Goal: Obtain resource: Download file/media

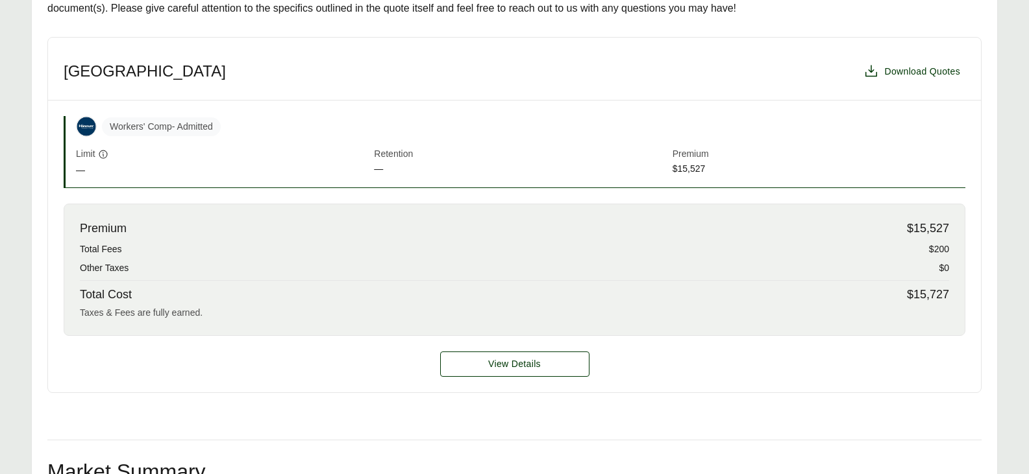
scroll to position [153, 0]
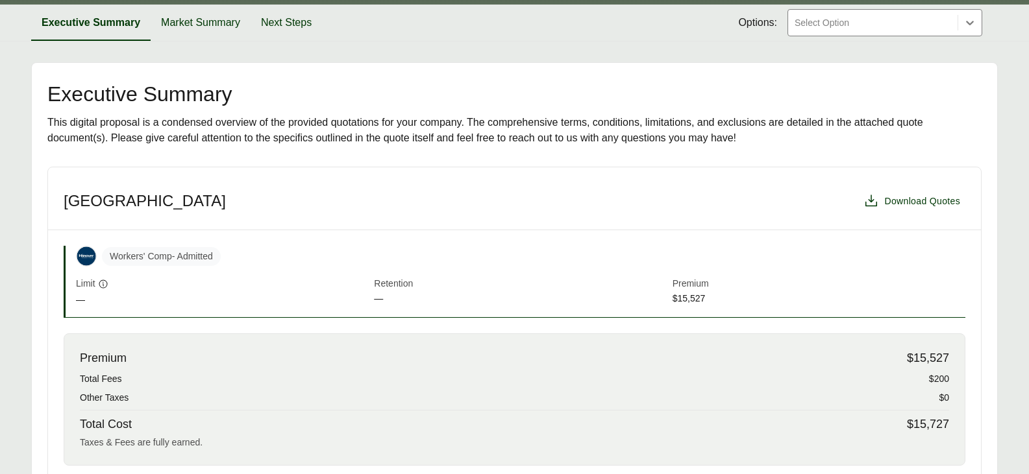
click at [457, 281] on span "Retention" at bounding box center [520, 284] width 293 height 15
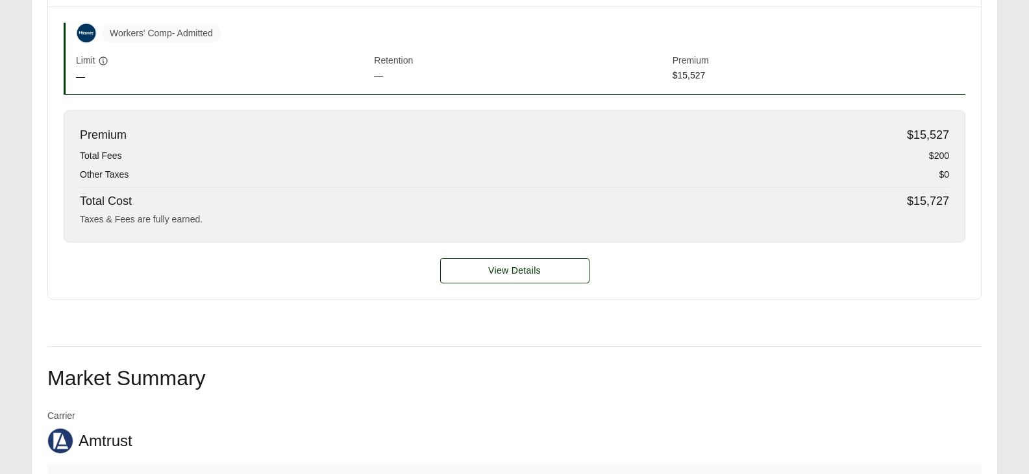
scroll to position [478, 0]
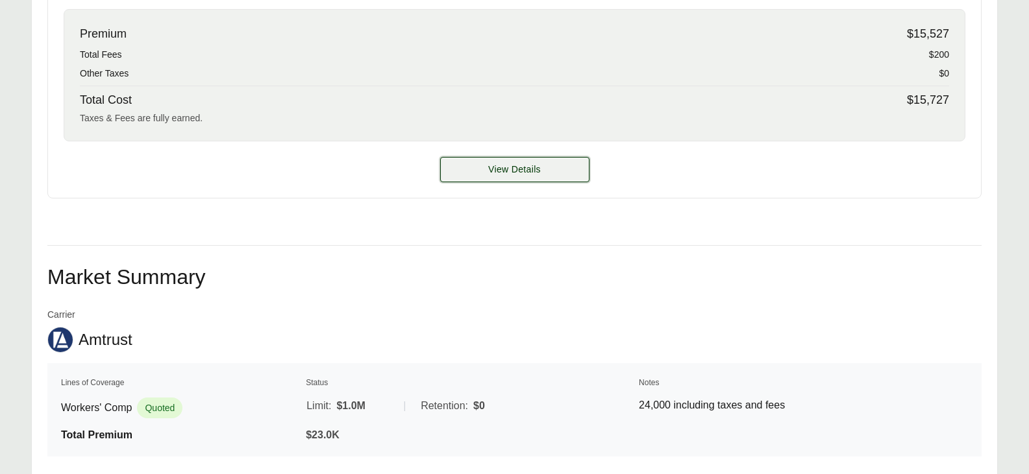
click at [512, 161] on button "View Details" at bounding box center [514, 169] width 149 height 25
click at [525, 165] on span "View Details" at bounding box center [514, 170] width 53 height 14
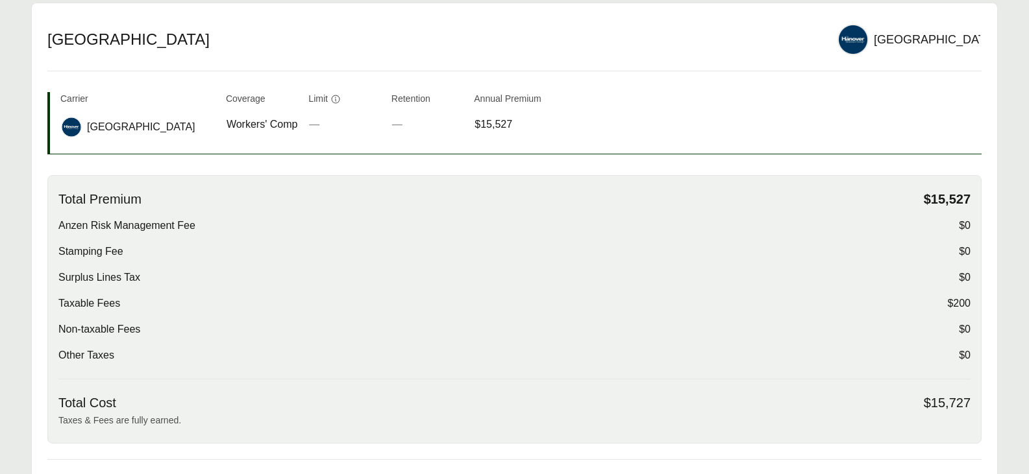
scroll to position [325, 0]
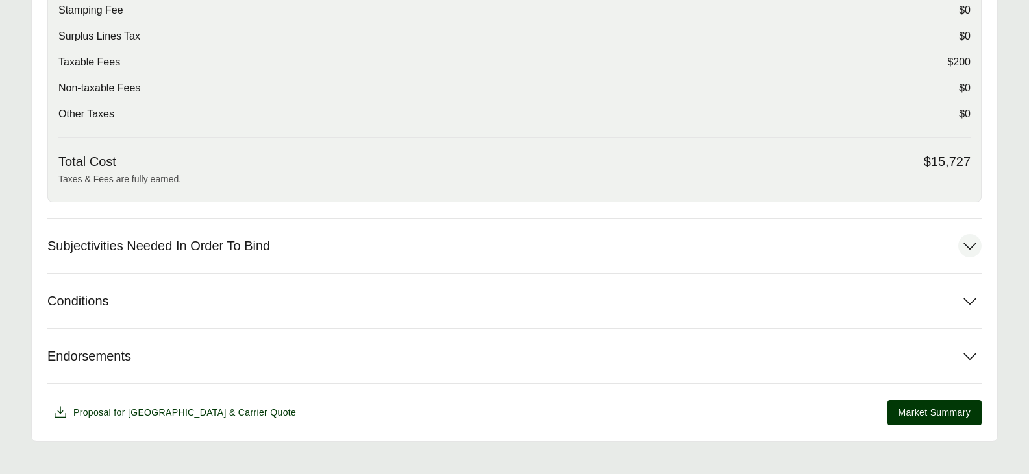
click at [663, 256] on button "Subjectivities Needed In Order To Bind" at bounding box center [514, 246] width 934 height 55
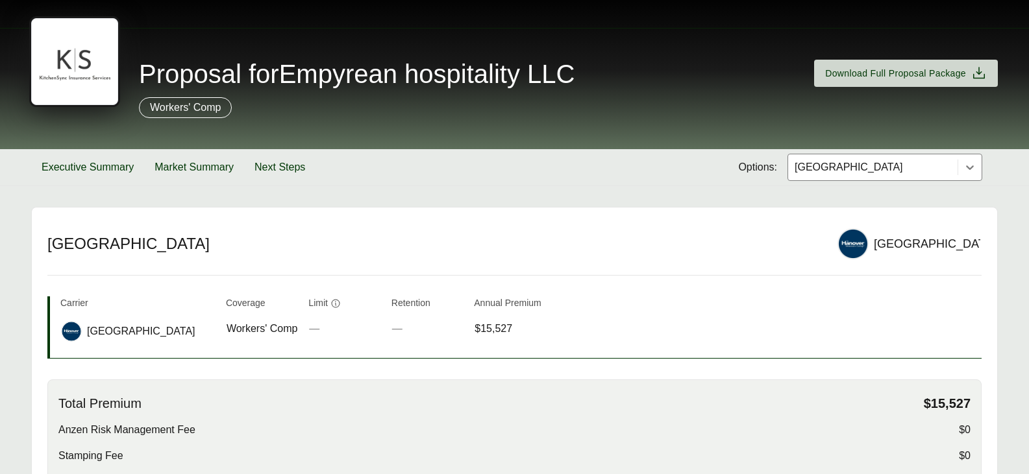
scroll to position [0, 0]
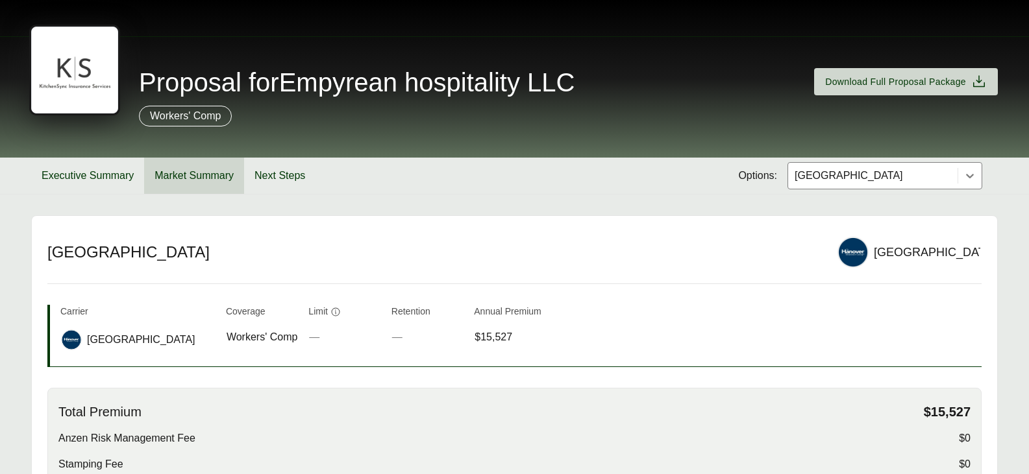
click at [217, 177] on button "Market Summary" at bounding box center [194, 176] width 100 height 36
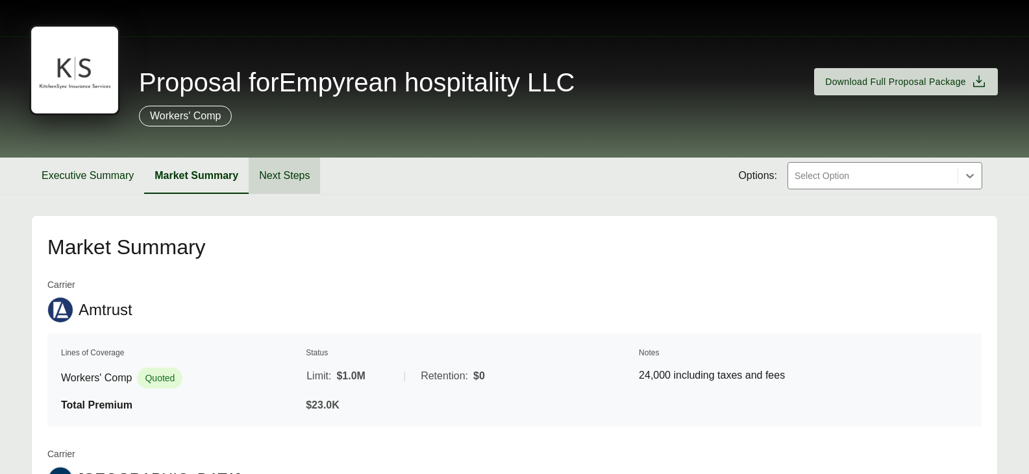
click at [310, 184] on button "Next Steps" at bounding box center [284, 176] width 71 height 36
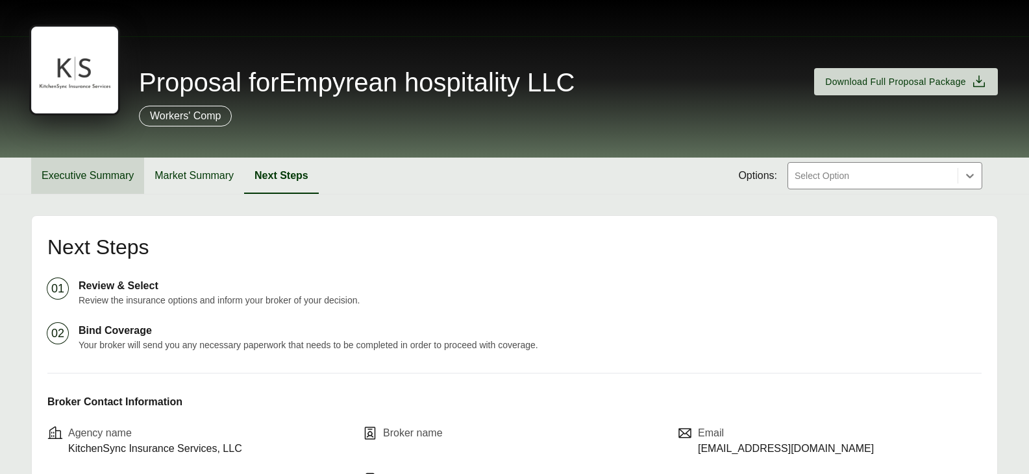
click at [100, 172] on button "Executive Summary" at bounding box center [87, 176] width 113 height 36
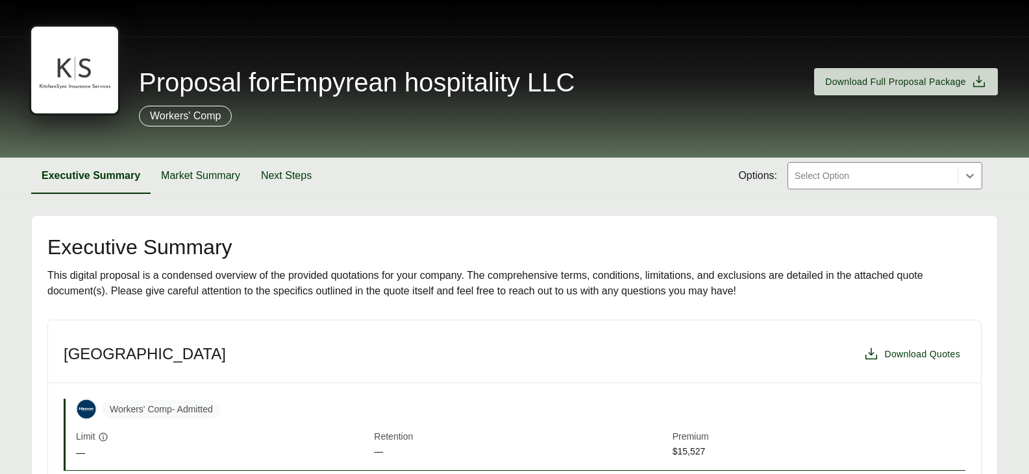
click at [153, 114] on p "Workers' Comp" at bounding box center [185, 116] width 71 height 16
click at [861, 79] on span "Download Full Proposal Package" at bounding box center [895, 82] width 141 height 14
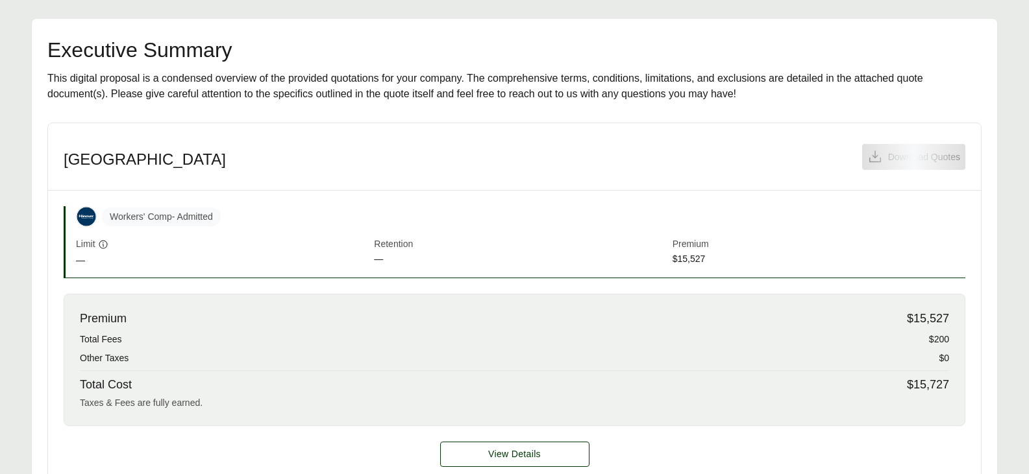
scroll to position [260, 0]
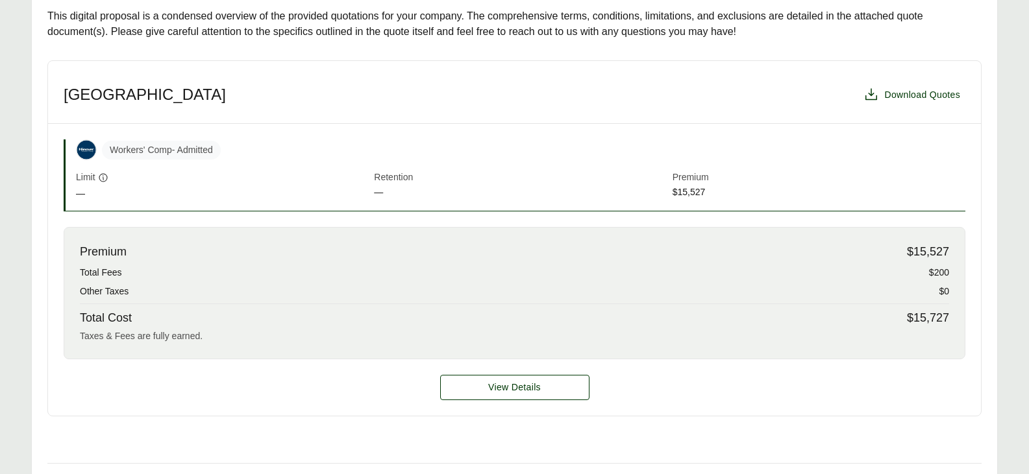
click at [517, 404] on div "View Details" at bounding box center [514, 388] width 933 height 56
click at [518, 385] on span "View Details" at bounding box center [514, 388] width 53 height 14
